Goal: Information Seeking & Learning: Learn about a topic

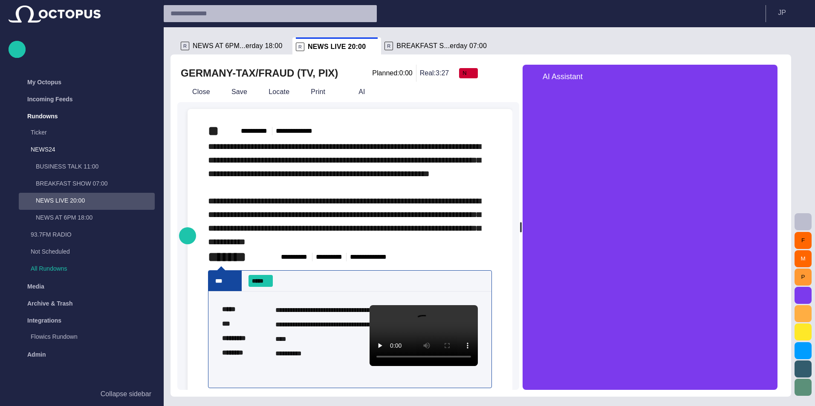
drag, startPoint x: 602, startPoint y: 225, endPoint x: 524, endPoint y: 195, distance: 83.1
click at [522, 222] on div at bounding box center [521, 227] width 2 height 10
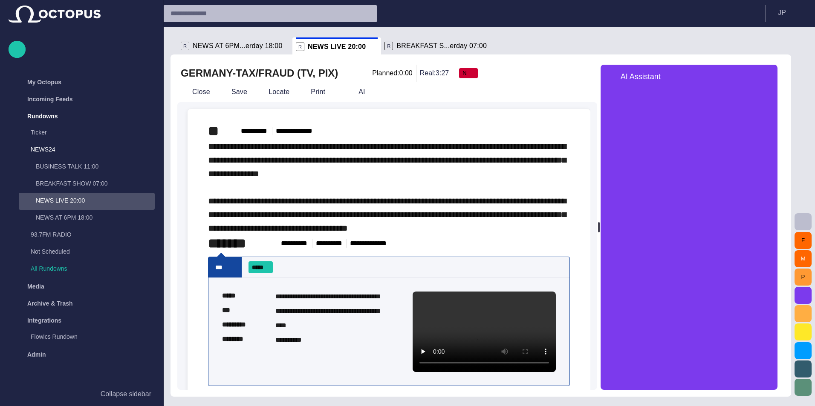
click at [771, 73] on span "button" at bounding box center [766, 77] width 10 height 10
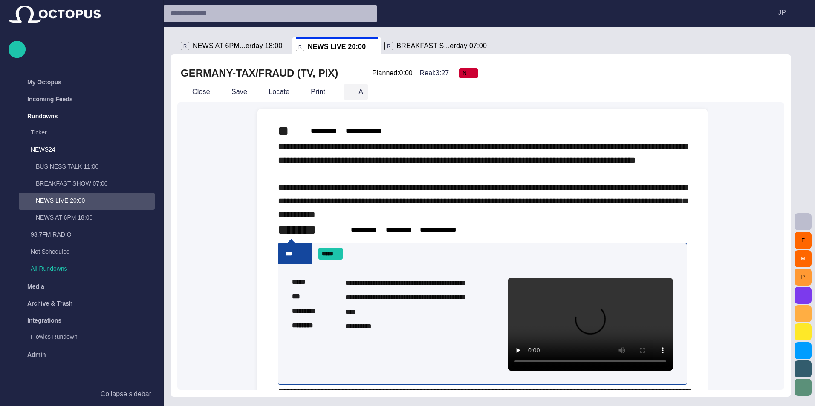
click at [346, 91] on span "button" at bounding box center [350, 92] width 9 height 9
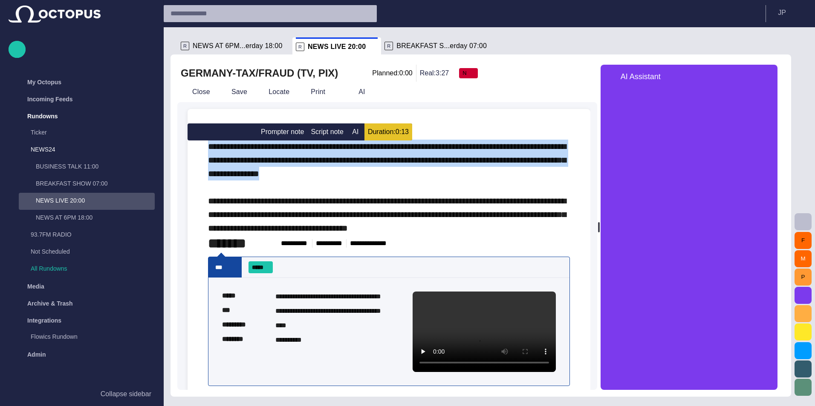
drag, startPoint x: 207, startPoint y: 148, endPoint x: 377, endPoint y: 172, distance: 170.9
click at [355, 132] on button "AI" at bounding box center [355, 132] width 17 height 17
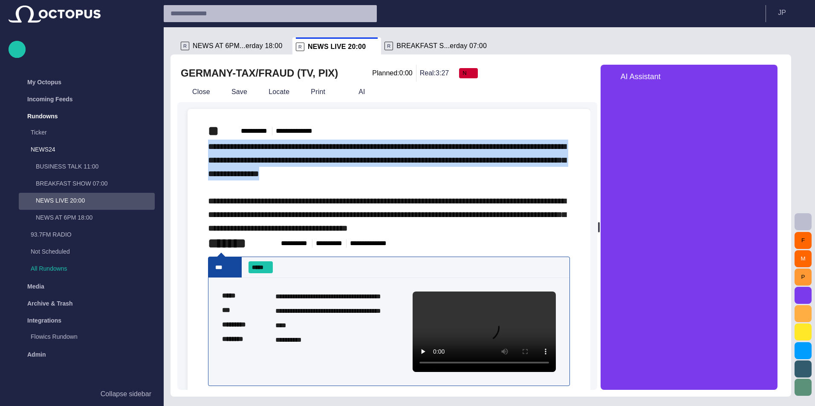
click at [770, 78] on span "button" at bounding box center [766, 77] width 10 height 10
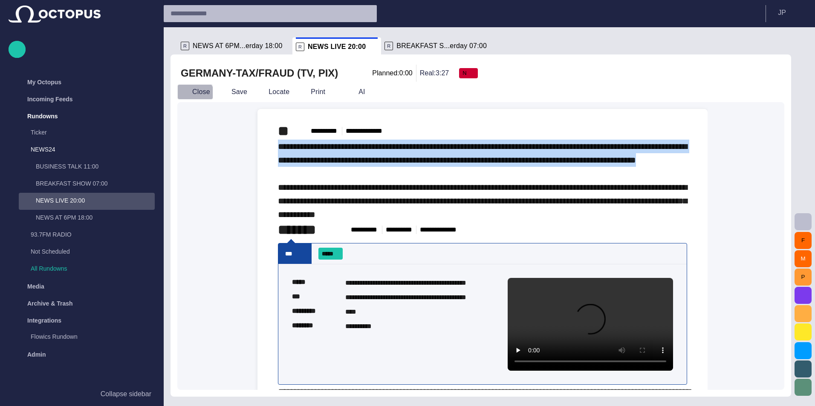
click at [189, 98] on button "Close" at bounding box center [195, 91] width 36 height 15
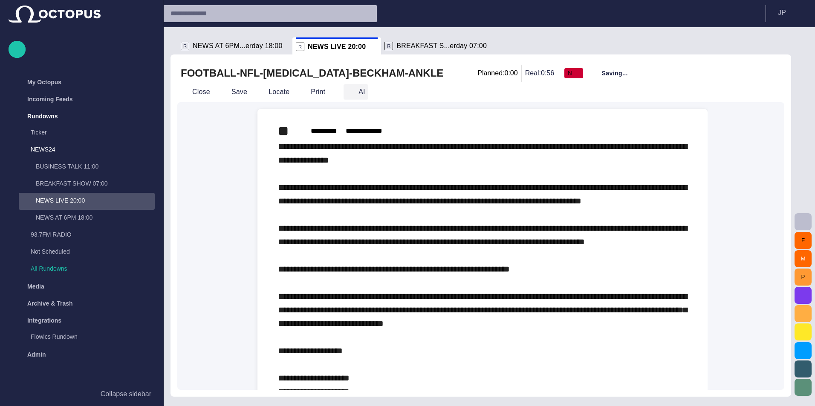
click at [349, 90] on span "button" at bounding box center [350, 92] width 9 height 9
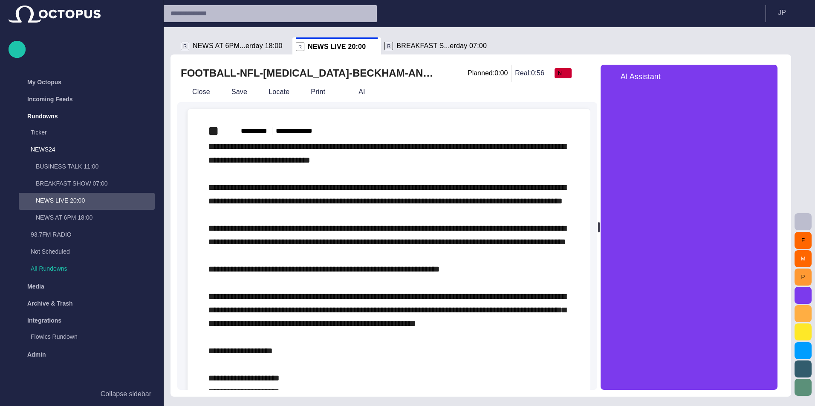
click at [771, 78] on span "button" at bounding box center [766, 77] width 10 height 10
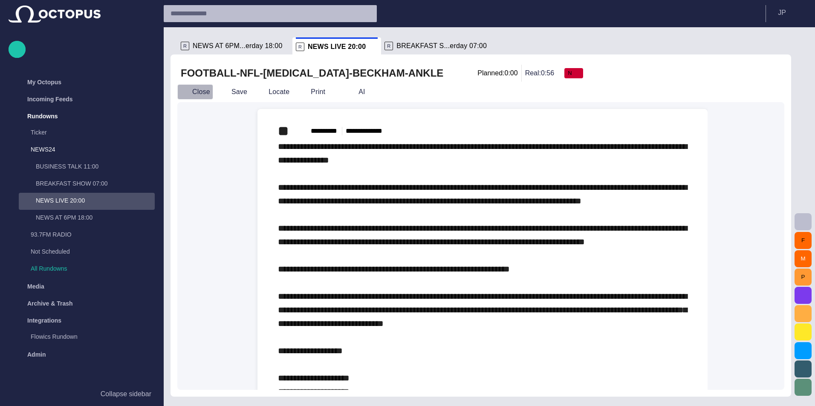
click at [201, 89] on button "Close" at bounding box center [195, 91] width 36 height 15
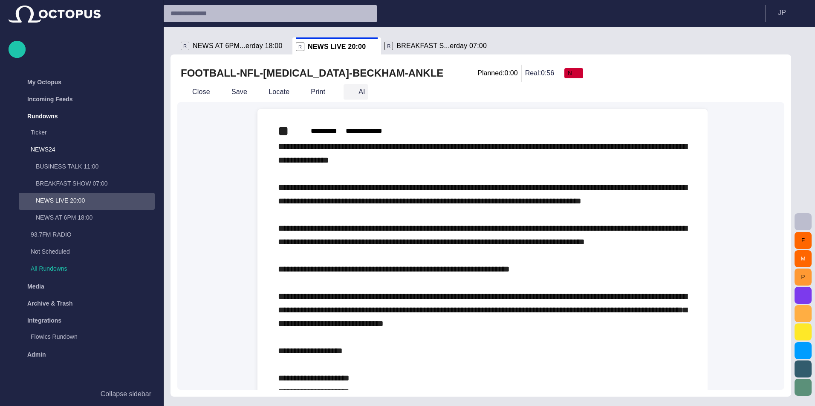
click at [346, 94] on span "button" at bounding box center [350, 92] width 9 height 9
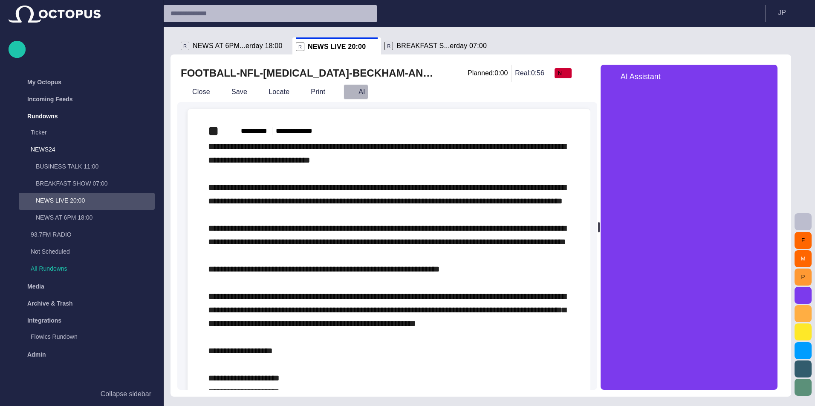
click at [343, 89] on button "AI" at bounding box center [355, 91] width 25 height 15
click at [346, 92] on span "button" at bounding box center [350, 92] width 9 height 9
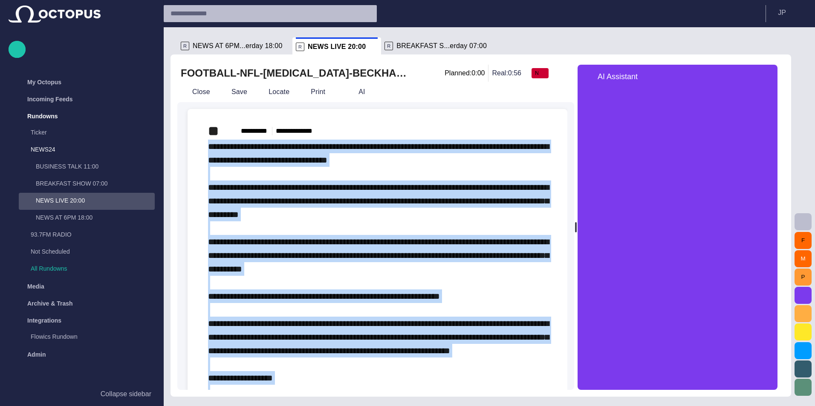
drag, startPoint x: 601, startPoint y: 231, endPoint x: 579, endPoint y: 228, distance: 22.3
click at [576, 228] on div at bounding box center [576, 227] width 2 height 10
click at [771, 75] on span "button" at bounding box center [766, 77] width 10 height 10
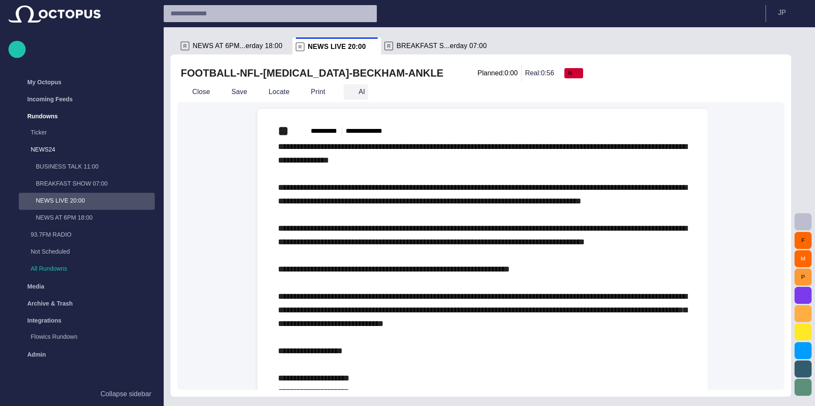
click at [351, 91] on button "AI" at bounding box center [355, 91] width 25 height 15
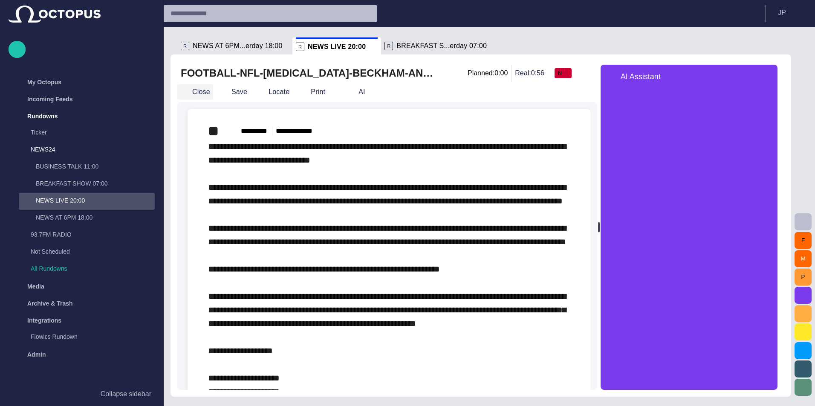
click at [198, 88] on button "Close" at bounding box center [195, 91] width 36 height 15
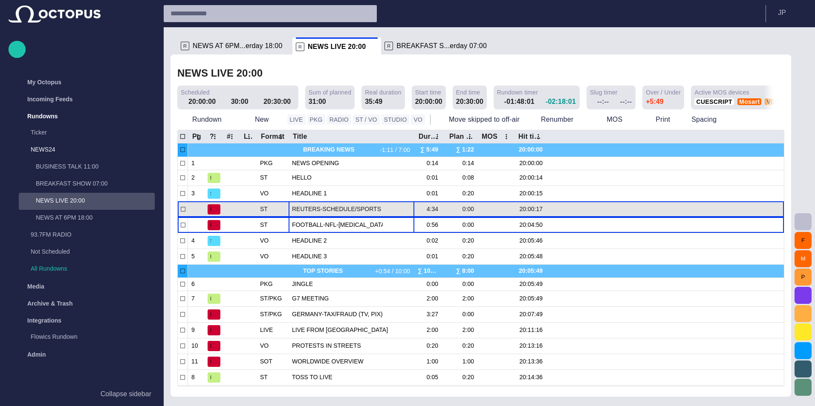
click at [328, 209] on span "REUTERS-SCHEDULE/SPORTS" at bounding box center [351, 209] width 119 height 8
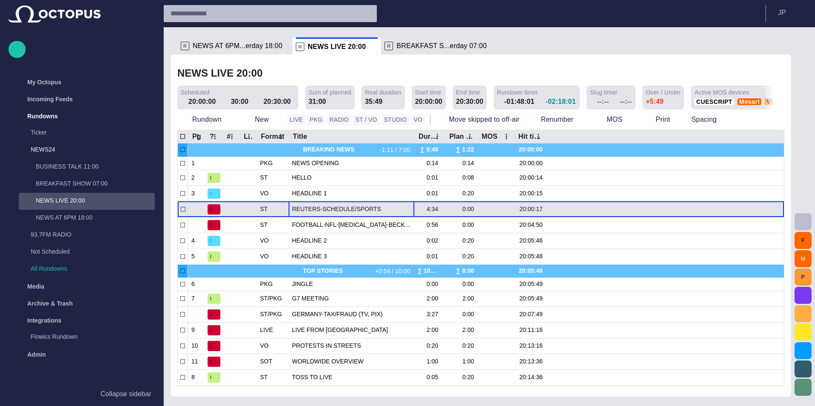
click at [328, 209] on span "REUTERS-SCHEDULE/SPORTS" at bounding box center [351, 209] width 119 height 8
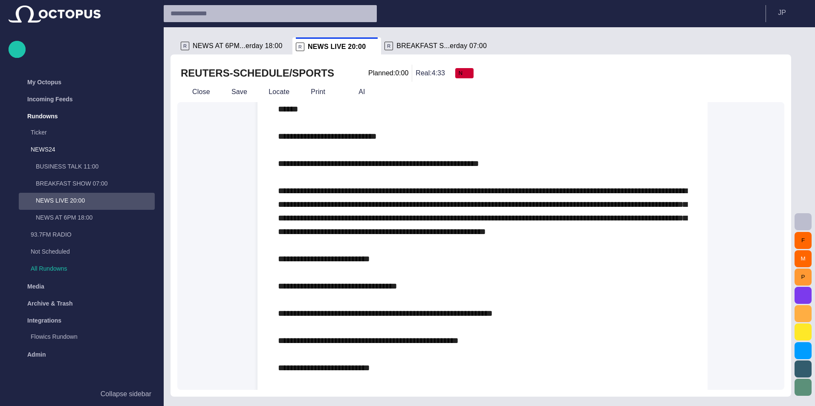
scroll to position [426, 0]
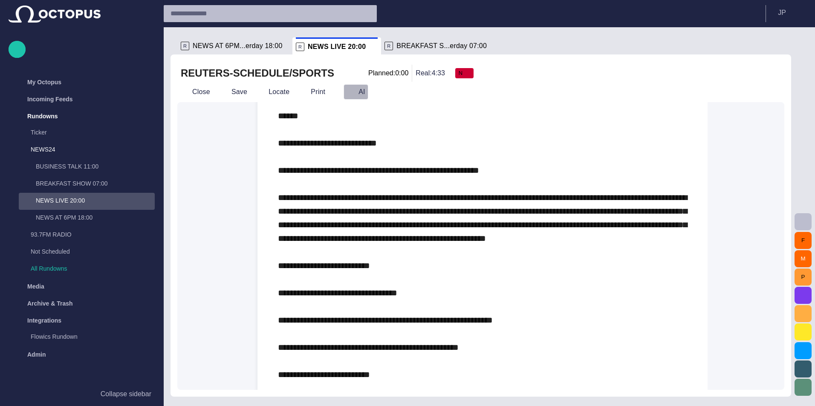
click at [346, 90] on span "button" at bounding box center [350, 92] width 9 height 9
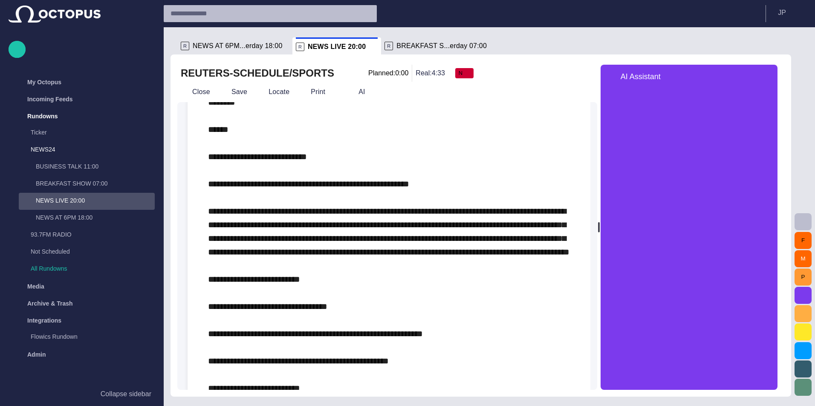
click at [771, 75] on span "button" at bounding box center [766, 77] width 10 height 10
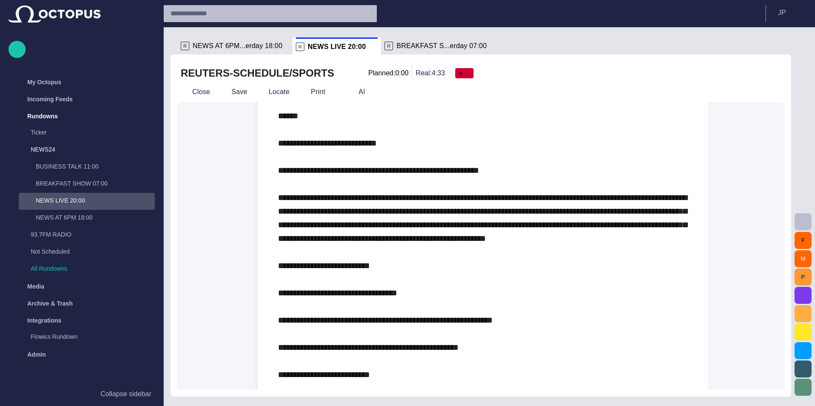
click at [772, 75] on div "REUTERS-SCHEDULE/SPORTS Planned: 0:00 Real: 4:33 N" at bounding box center [481, 73] width 600 height 17
click at [351, 90] on button "AI" at bounding box center [355, 91] width 25 height 15
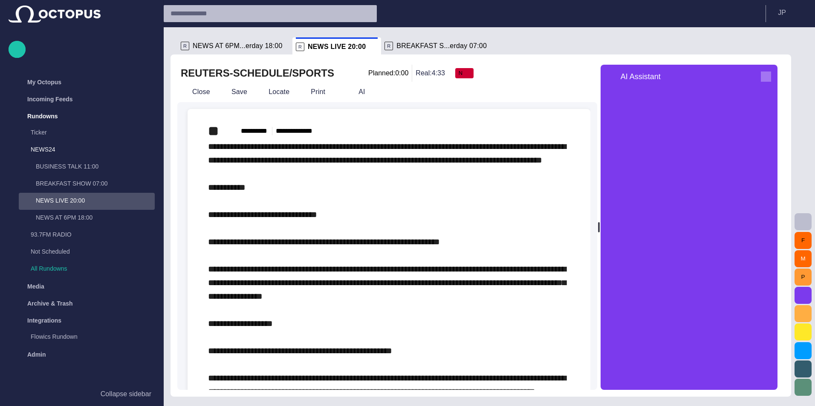
click at [770, 73] on span "button" at bounding box center [766, 77] width 10 height 10
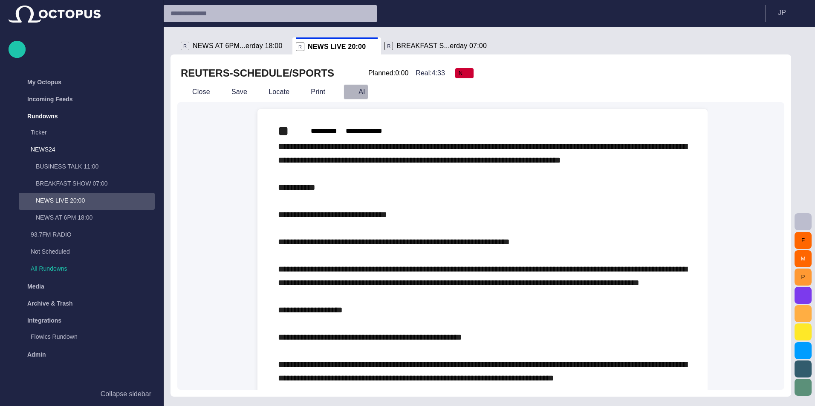
click at [352, 93] on button "AI" at bounding box center [355, 91] width 25 height 15
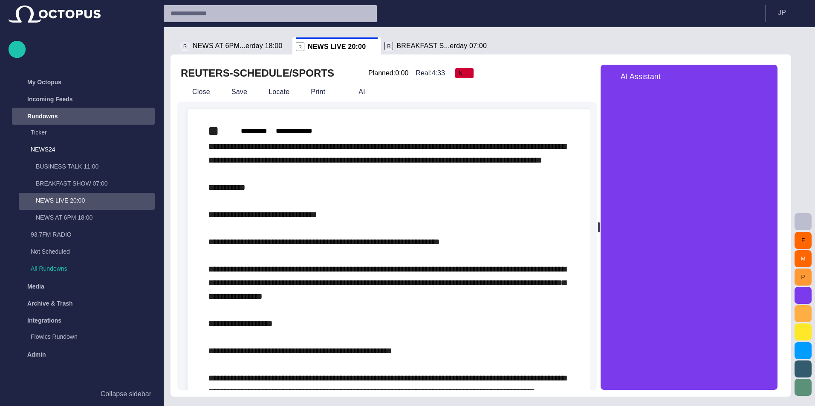
click at [146, 114] on span "main menu" at bounding box center [146, 116] width 7 height 7
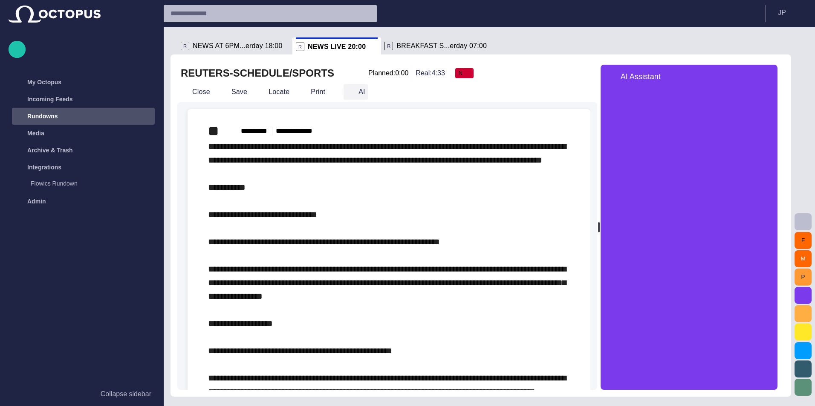
click at [357, 94] on button "AI" at bounding box center [355, 91] width 25 height 15
click at [353, 92] on button "AI" at bounding box center [355, 91] width 25 height 15
click at [771, 78] on span "button" at bounding box center [766, 77] width 10 height 10
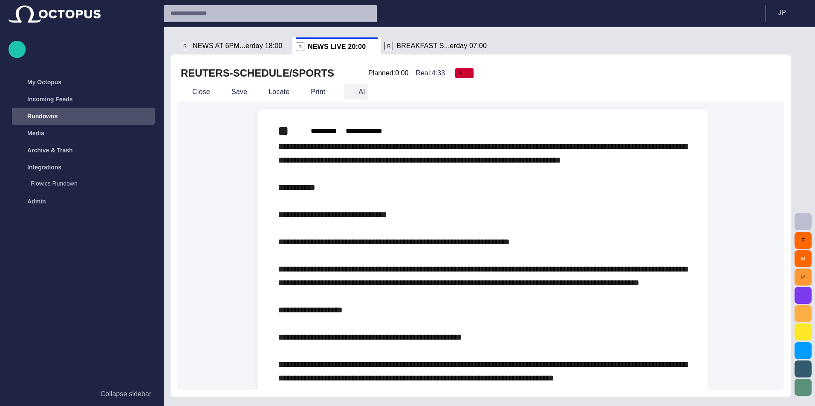
click at [355, 87] on button "AI" at bounding box center [355, 91] width 25 height 15
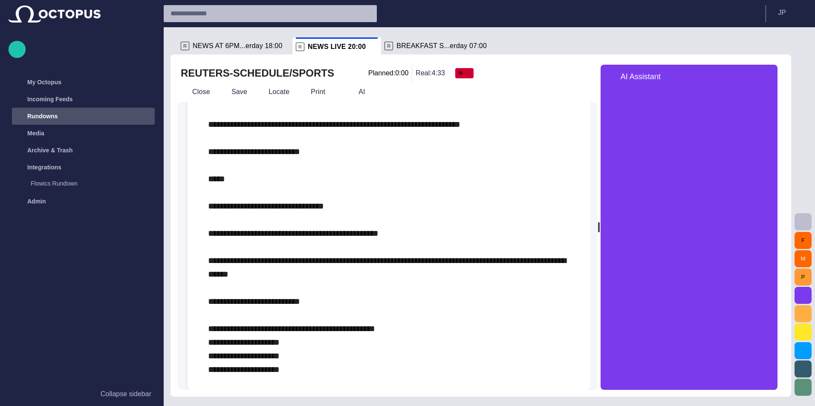
scroll to position [2487, 0]
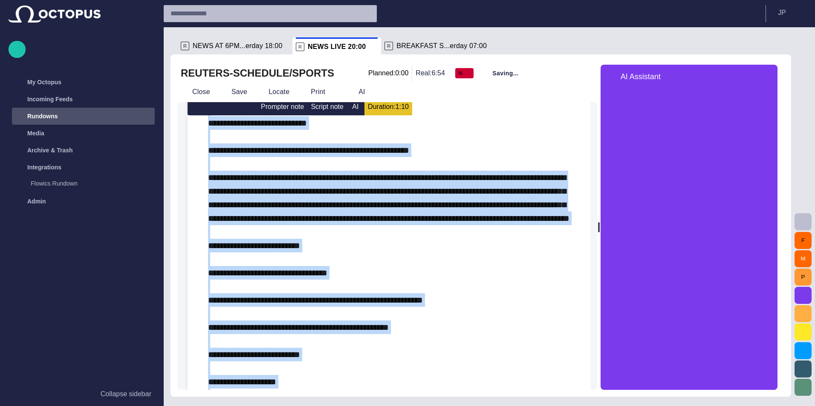
scroll to position [40, 0]
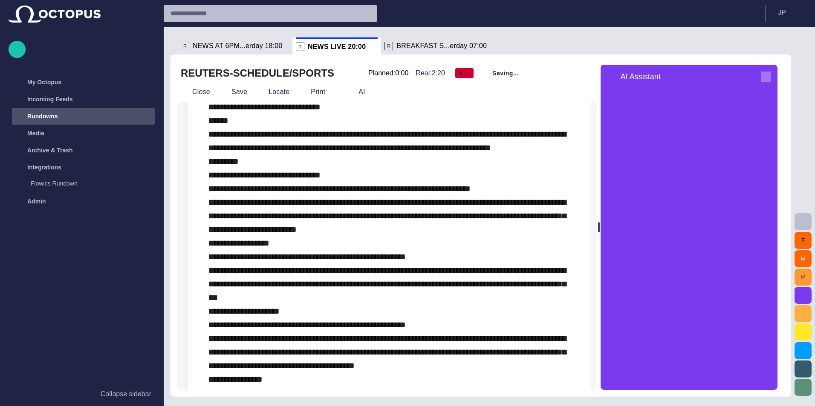
click at [771, 75] on span "button" at bounding box center [766, 77] width 10 height 10
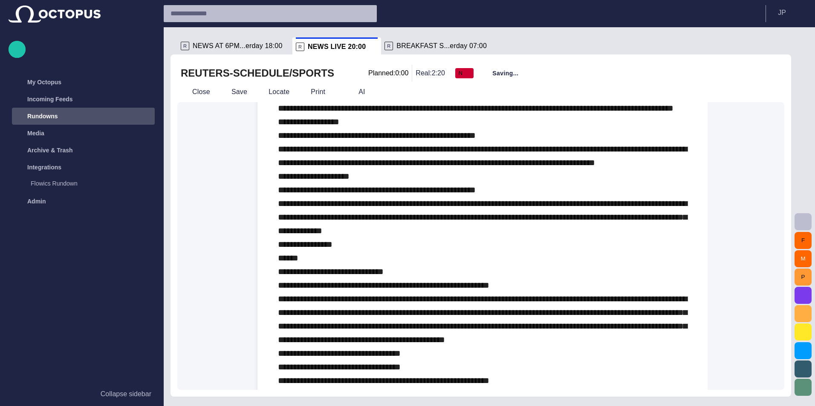
scroll to position [210, 0]
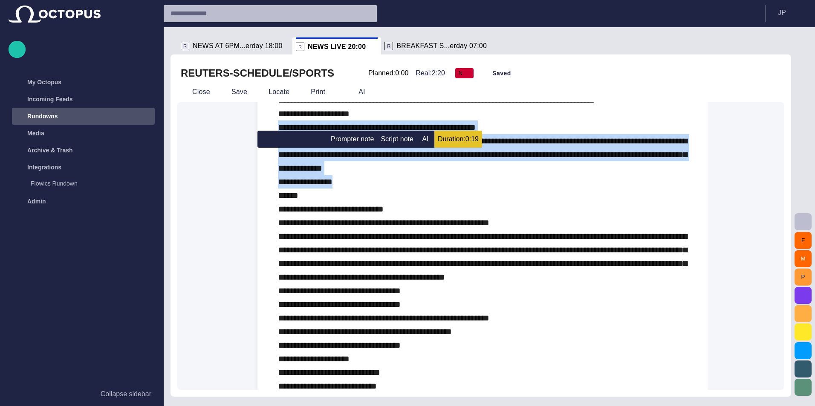
drag, startPoint x: 279, startPoint y: 149, endPoint x: 390, endPoint y: 218, distance: 130.9
click at [390, 218] on div "﻿ ﻿" at bounding box center [482, 209] width 409 height 559
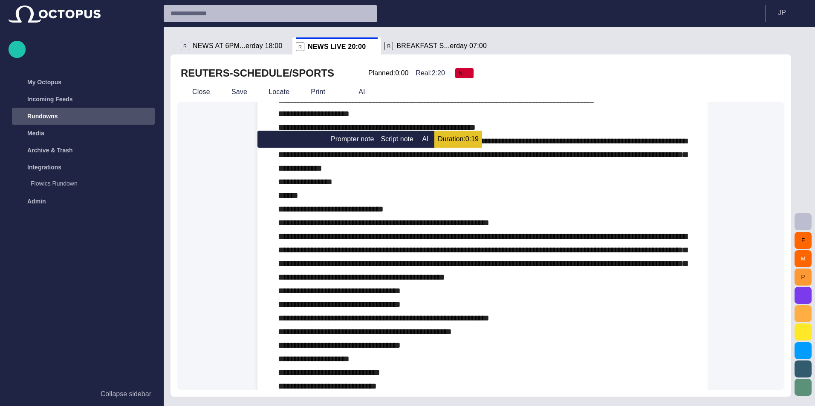
click at [345, 114] on span at bounding box center [482, 209] width 409 height 554
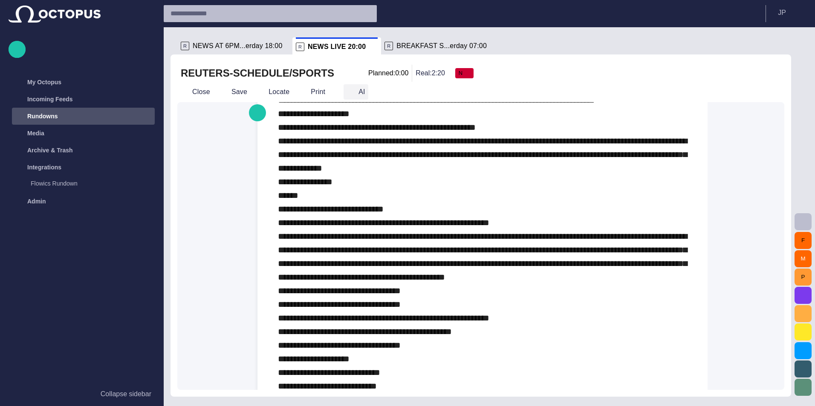
click at [346, 89] on span "button" at bounding box center [350, 92] width 9 height 9
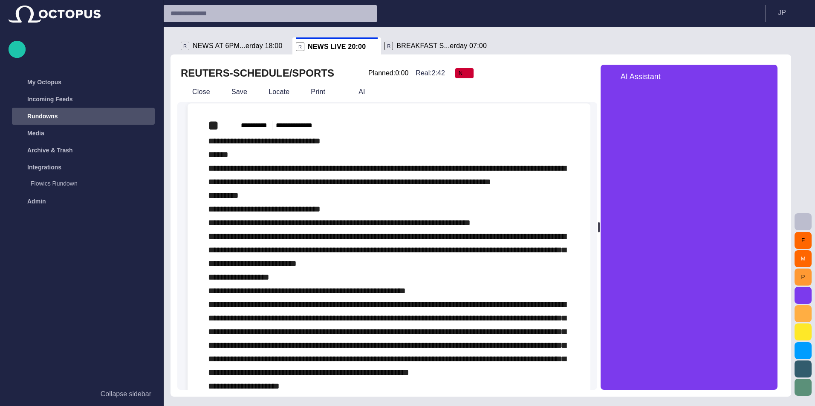
scroll to position [0, 0]
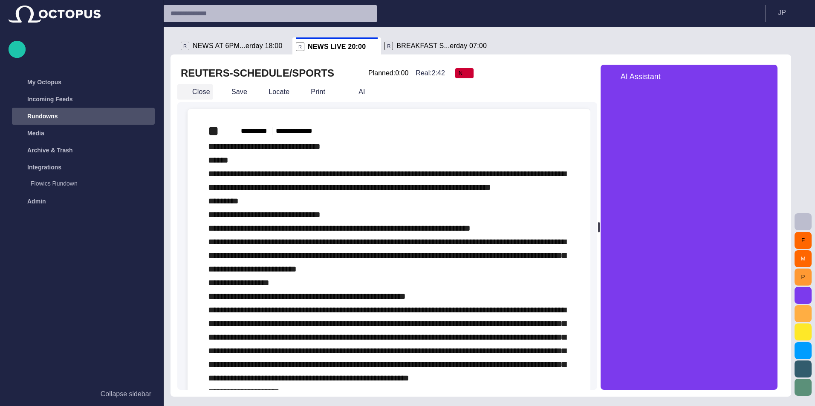
click at [178, 97] on button "Close" at bounding box center [195, 91] width 36 height 15
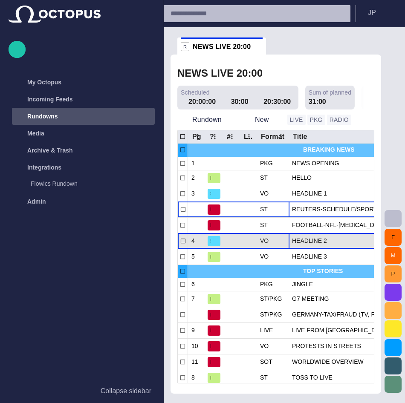
click at [327, 237] on div "HEADLINE 2" at bounding box center [351, 240] width 119 height 15
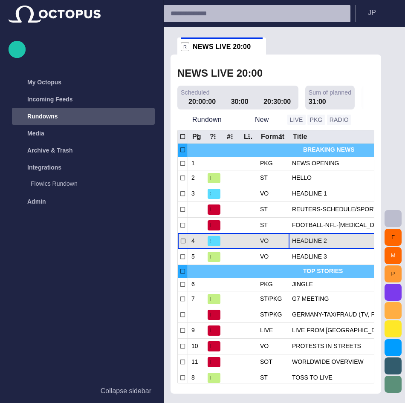
click at [327, 236] on div "HEADLINE 2" at bounding box center [351, 240] width 119 height 15
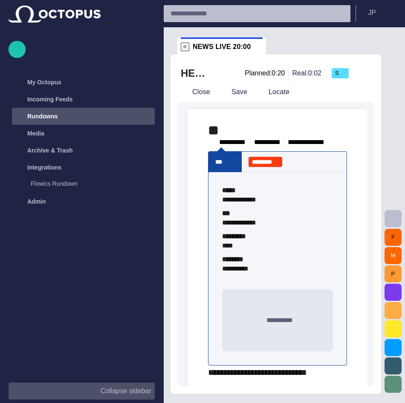
click at [104, 387] on p "Collapse sidebar" at bounding box center [126, 391] width 51 height 10
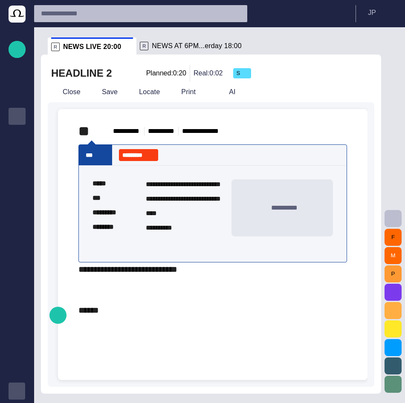
click at [128, 313] on div "**********" at bounding box center [212, 289] width 268 height 55
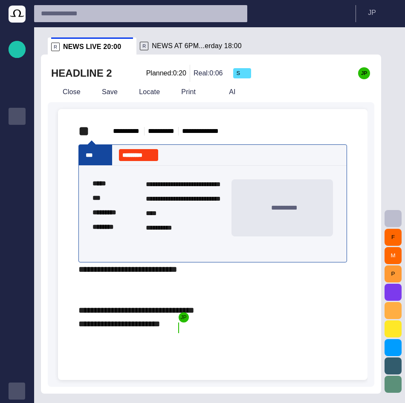
click at [109, 352] on div at bounding box center [213, 362] width 296 height 36
click at [104, 344] on div "**********" at bounding box center [213, 226] width 296 height 235
click at [103, 344] on div "**********" at bounding box center [213, 226] width 296 height 235
click at [294, 340] on div "**********" at bounding box center [213, 226] width 296 height 235
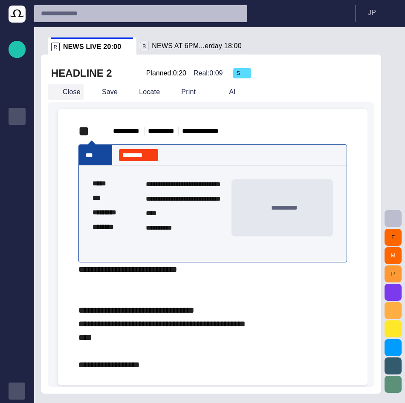
click at [77, 91] on button "Close" at bounding box center [66, 91] width 36 height 15
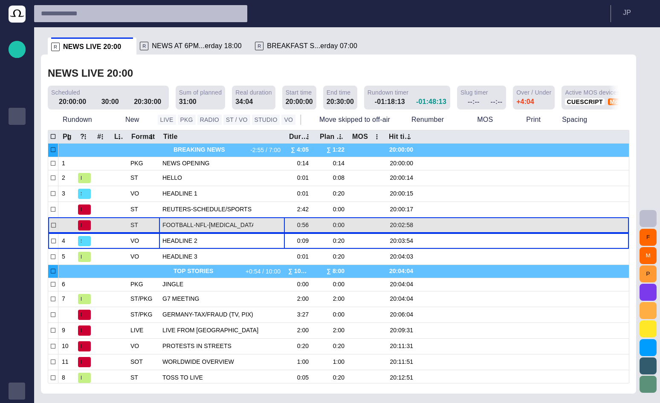
click at [202, 220] on div "FOOTBALL-NFL-[MEDICAL_DATA]-BECKHAM-ANKLE" at bounding box center [221, 225] width 119 height 15
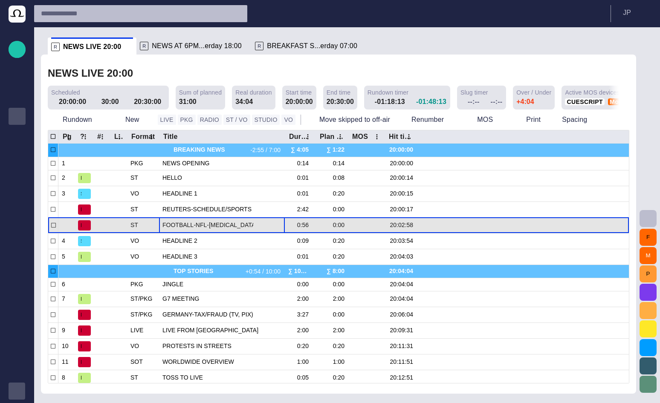
click at [202, 220] on div "FOOTBALL-NFL-[MEDICAL_DATA]-BECKHAM-ANKLE" at bounding box center [221, 225] width 119 height 15
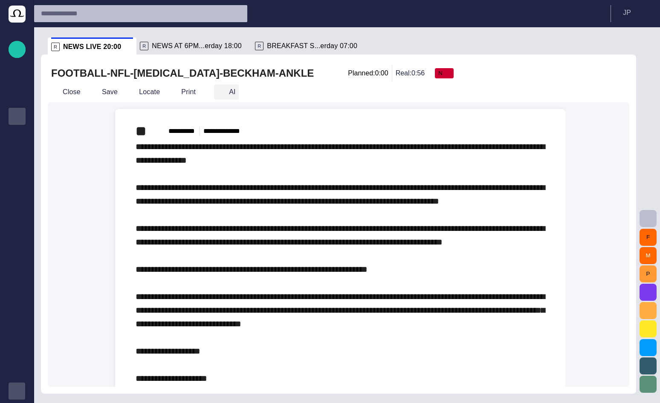
click at [217, 94] on span "button" at bounding box center [221, 92] width 9 height 9
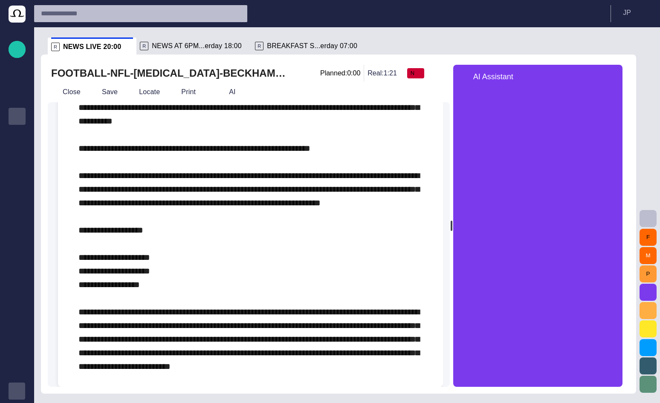
scroll to position [201, 0]
click at [211, 365] on div "﻿ ﻿" at bounding box center [250, 182] width 344 height 382
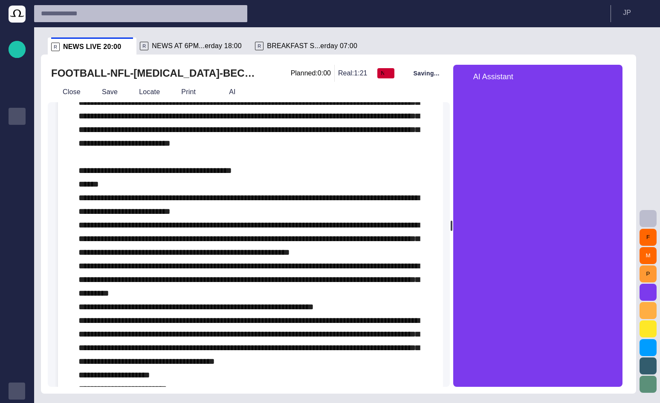
scroll to position [386, 0]
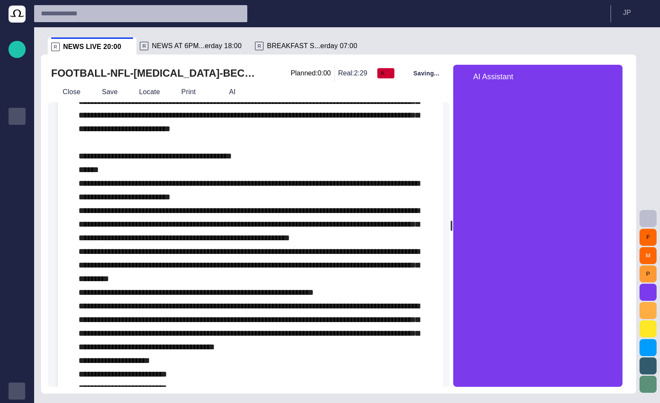
click at [123, 194] on div "﻿ ﻿" at bounding box center [250, 81] width 344 height 654
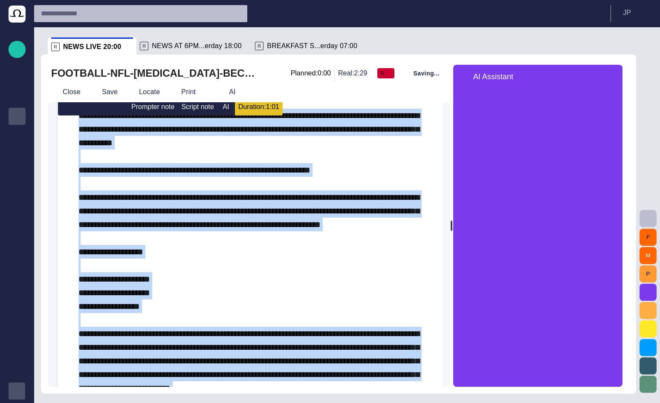
scroll to position [40, 0]
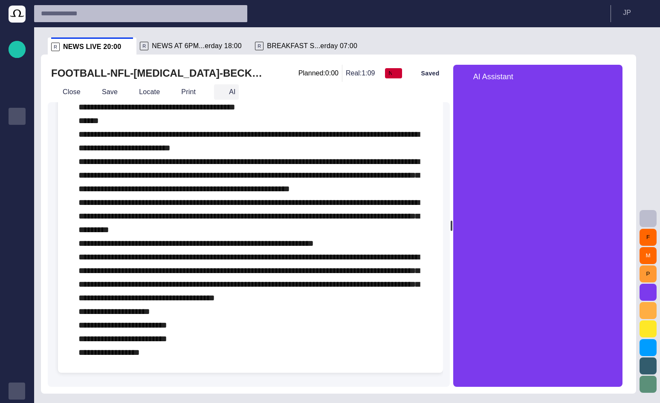
click at [219, 88] on span "button" at bounding box center [221, 92] width 9 height 9
